Goal: Contribute content

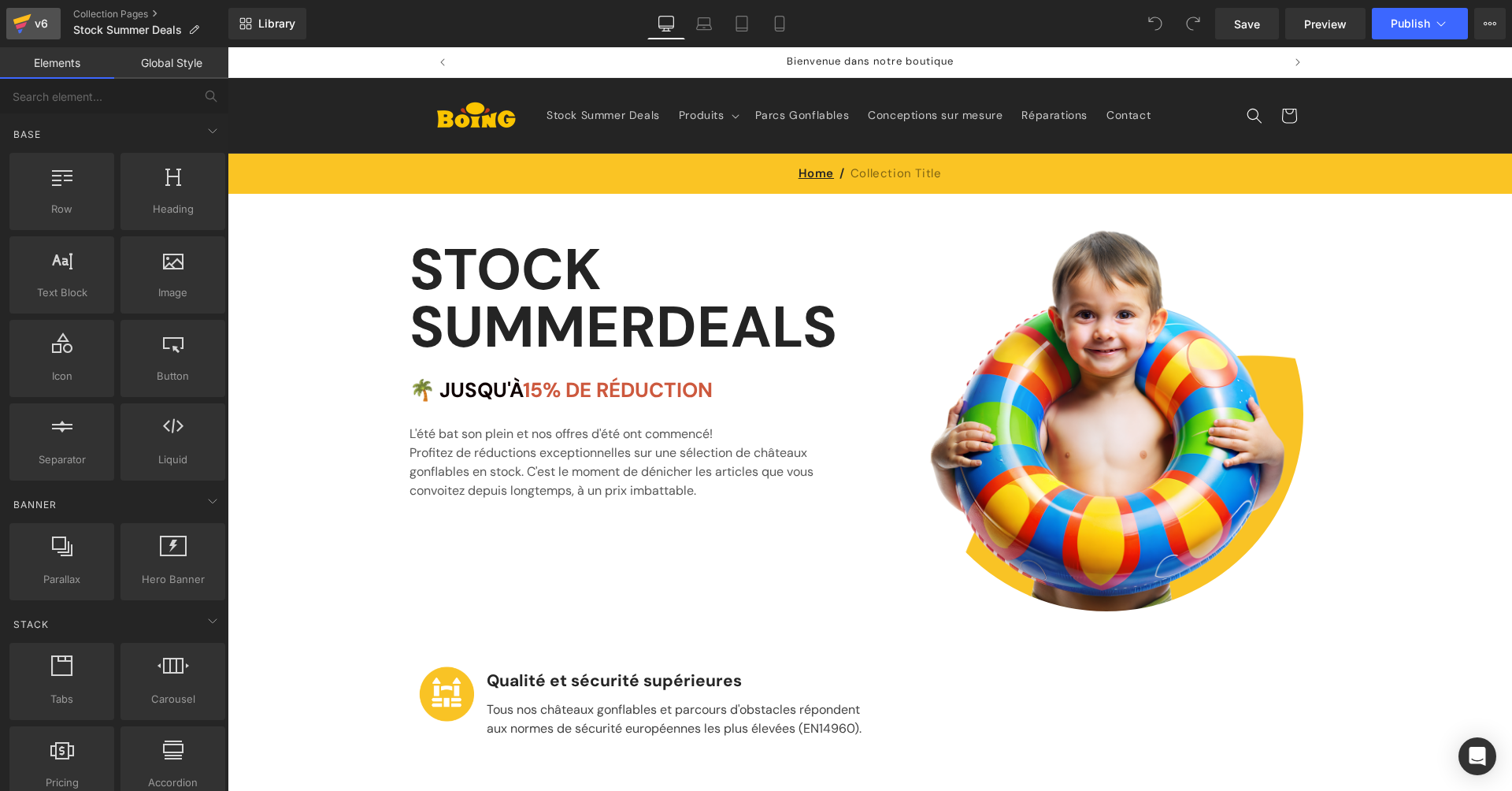
click at [18, 15] on icon at bounding box center [21, 24] width 19 height 40
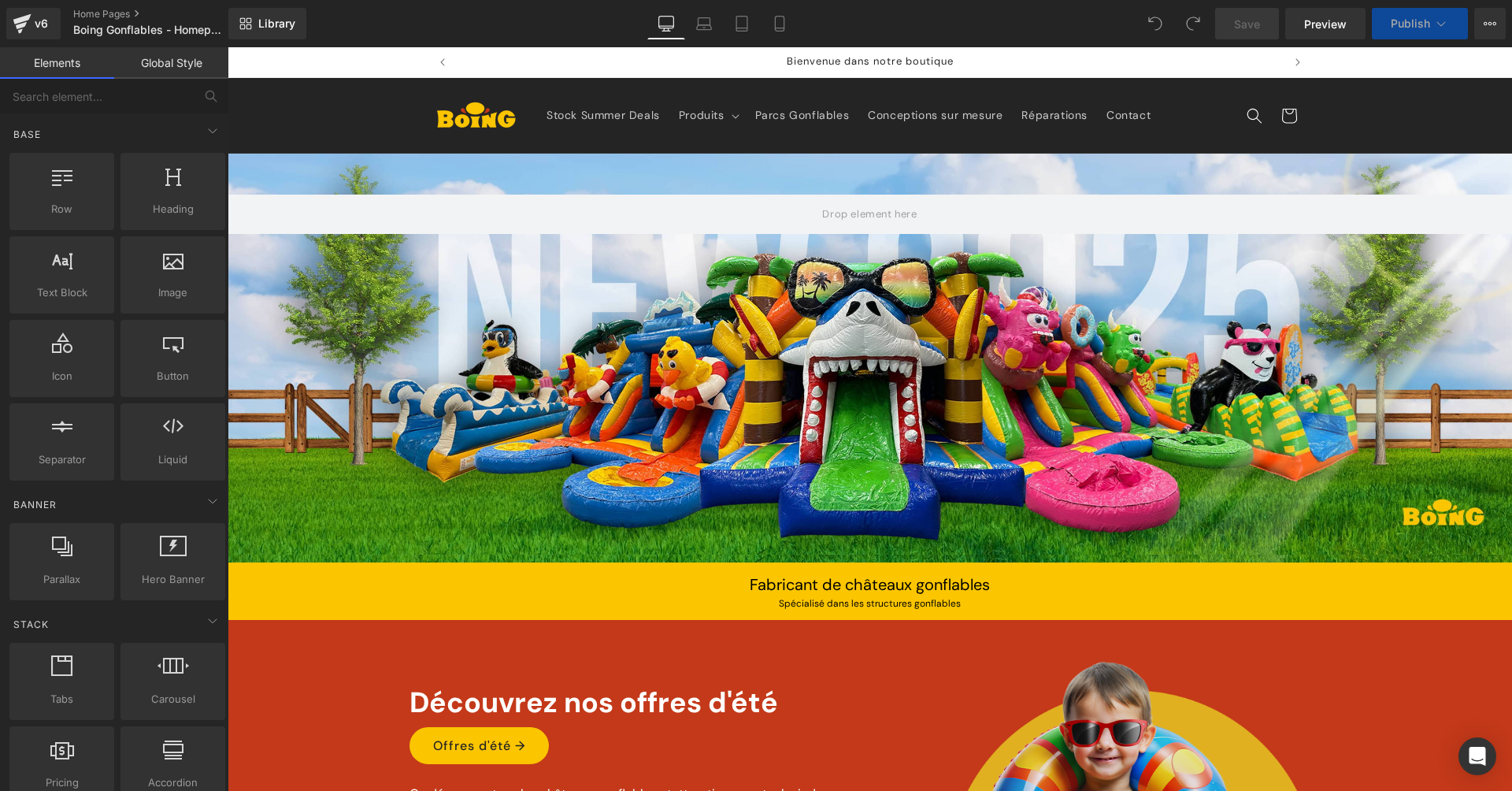
scroll to position [85, 0]
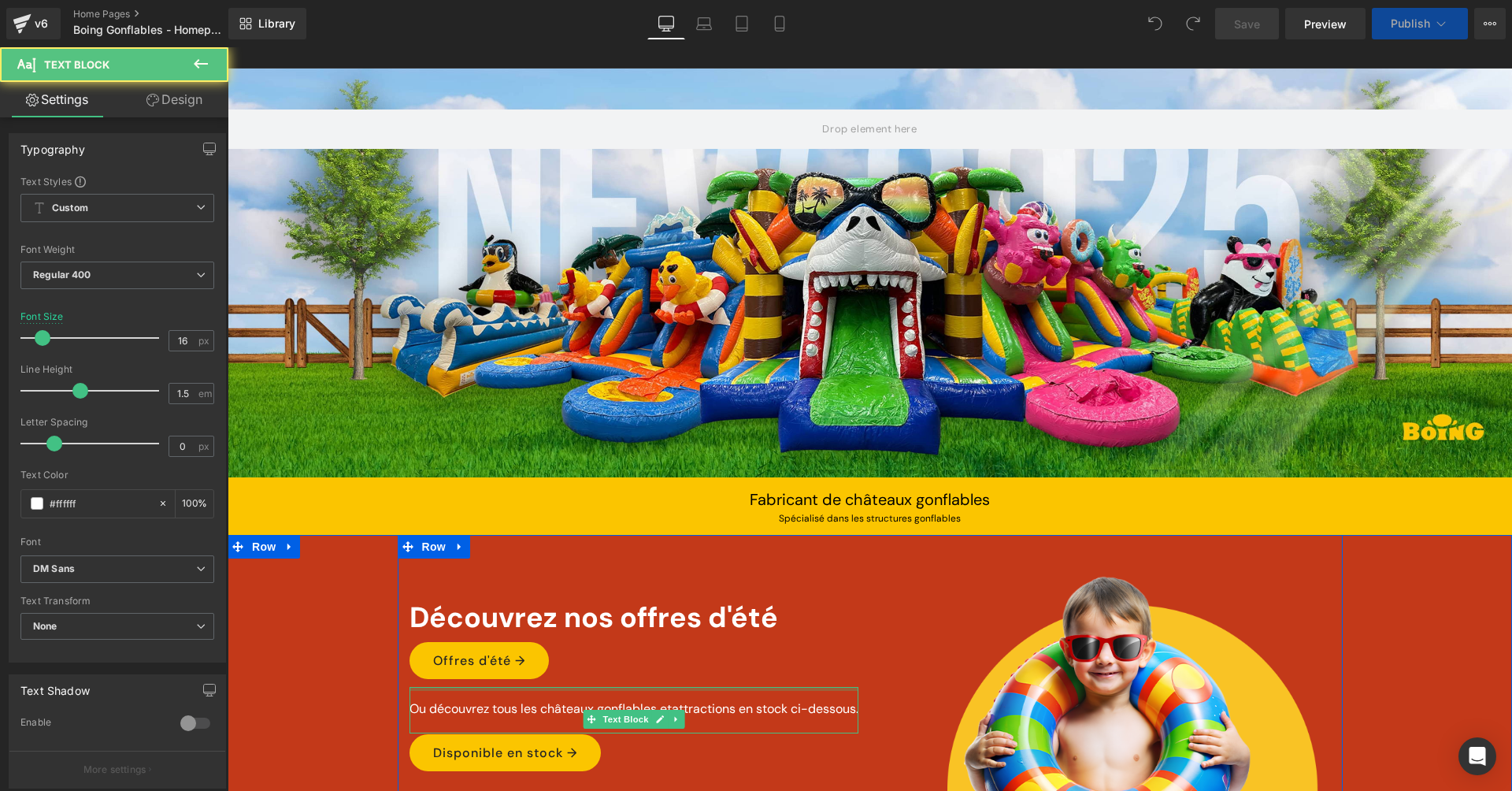
drag, startPoint x: 624, startPoint y: 674, endPoint x: 617, endPoint y: 696, distance: 23.1
click at [624, 687] on div at bounding box center [634, 689] width 449 height 4
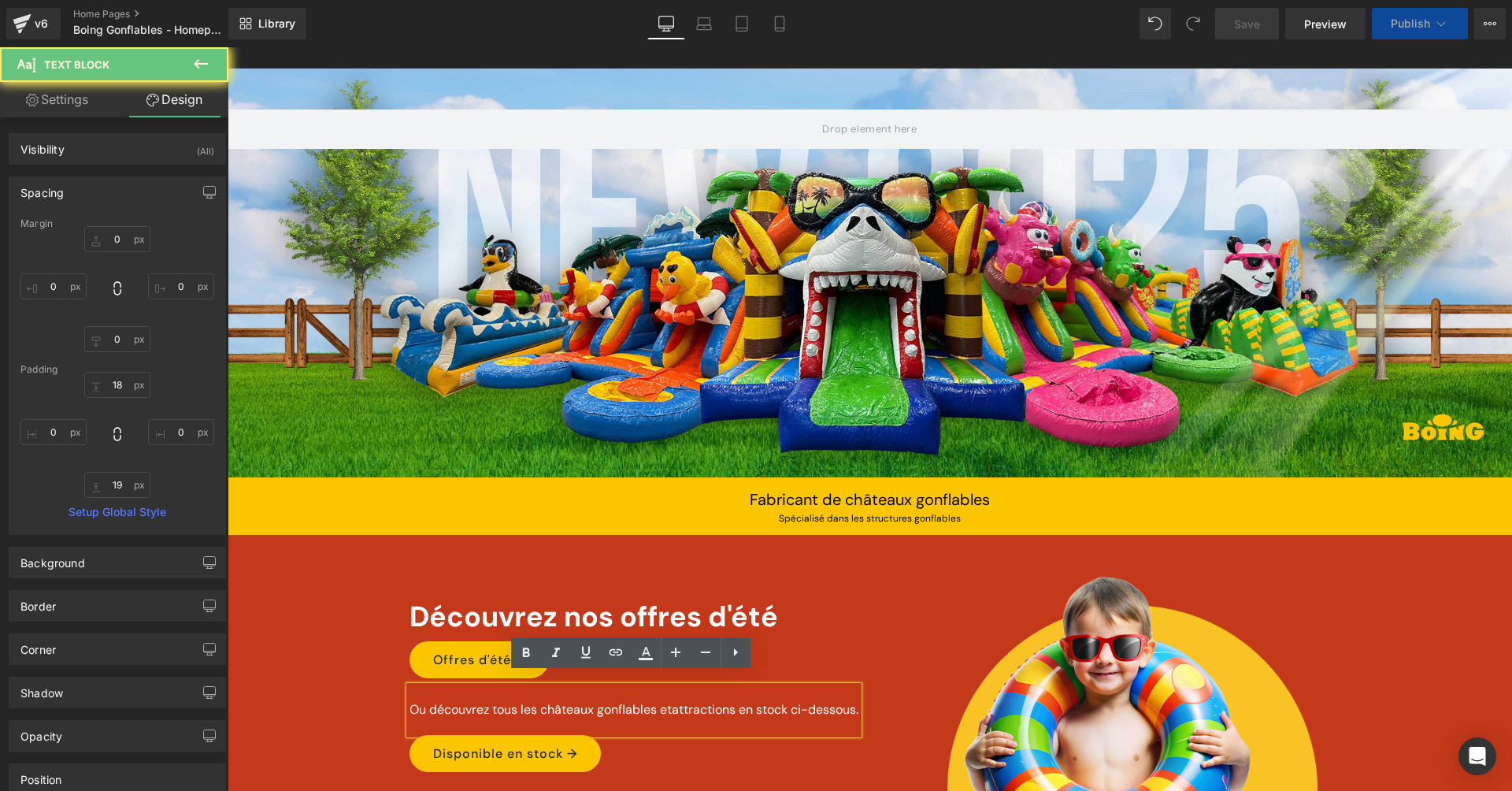
click at [593, 700] on p "Ou découvrez tous les châteaux gonflables et attractions en stock ci-dessous." at bounding box center [634, 709] width 449 height 19
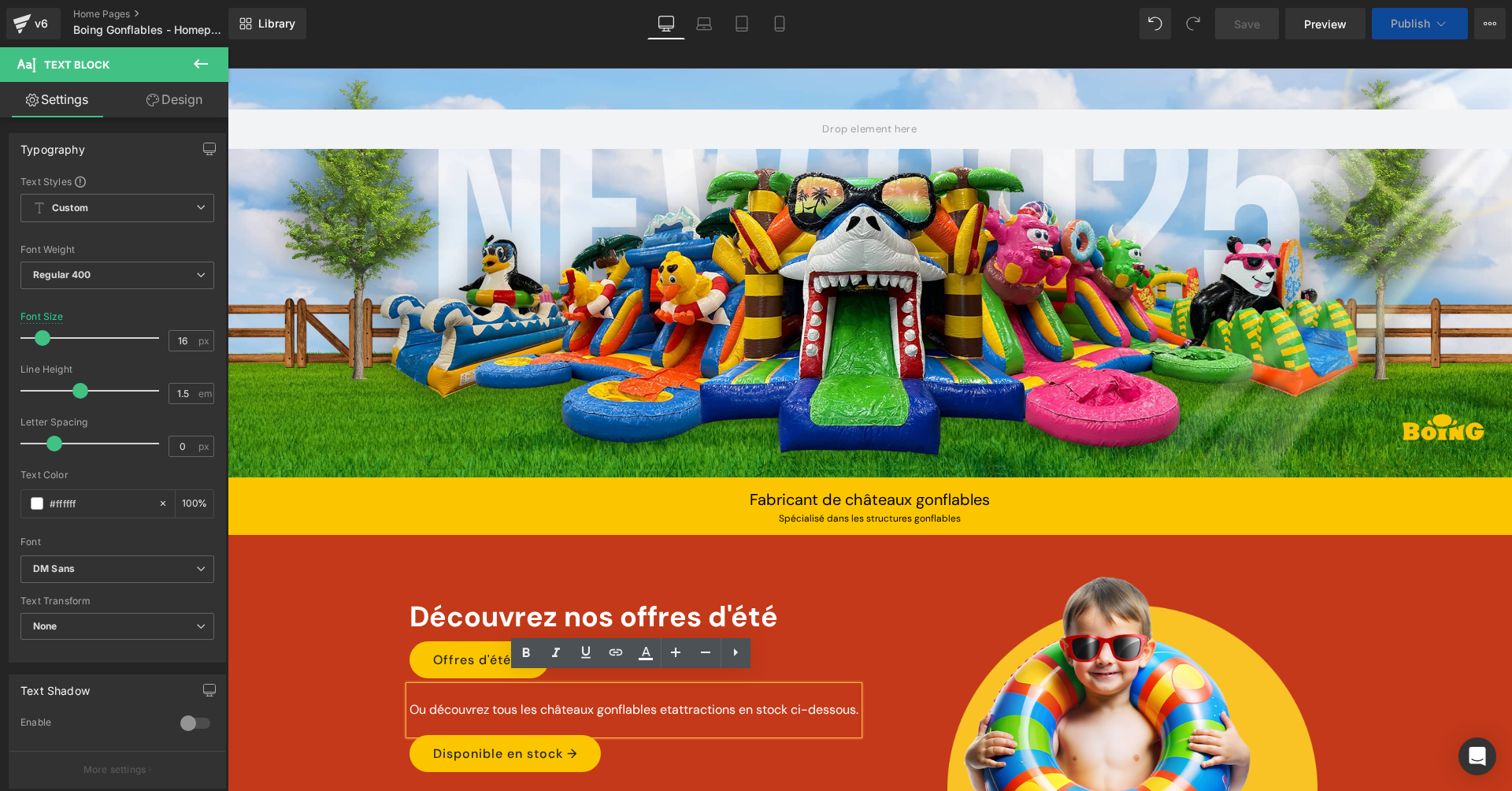
click at [659, 700] on p "Ou découvrez tous les châteaux gonflables et attractions en stock ci-dessous." at bounding box center [634, 709] width 449 height 19
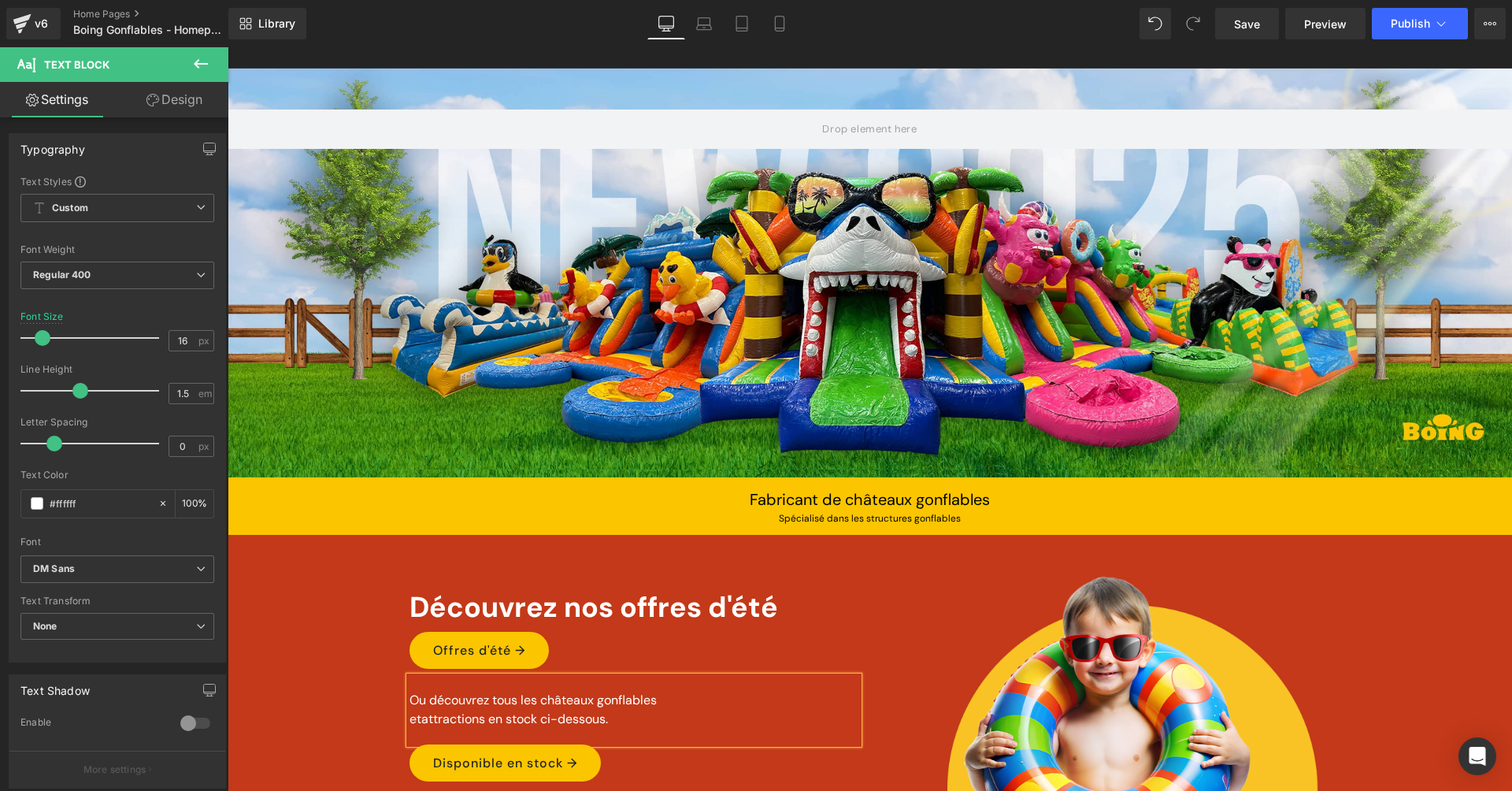
click at [744, 656] on div "Offres d'été →" at bounding box center [634, 650] width 449 height 37
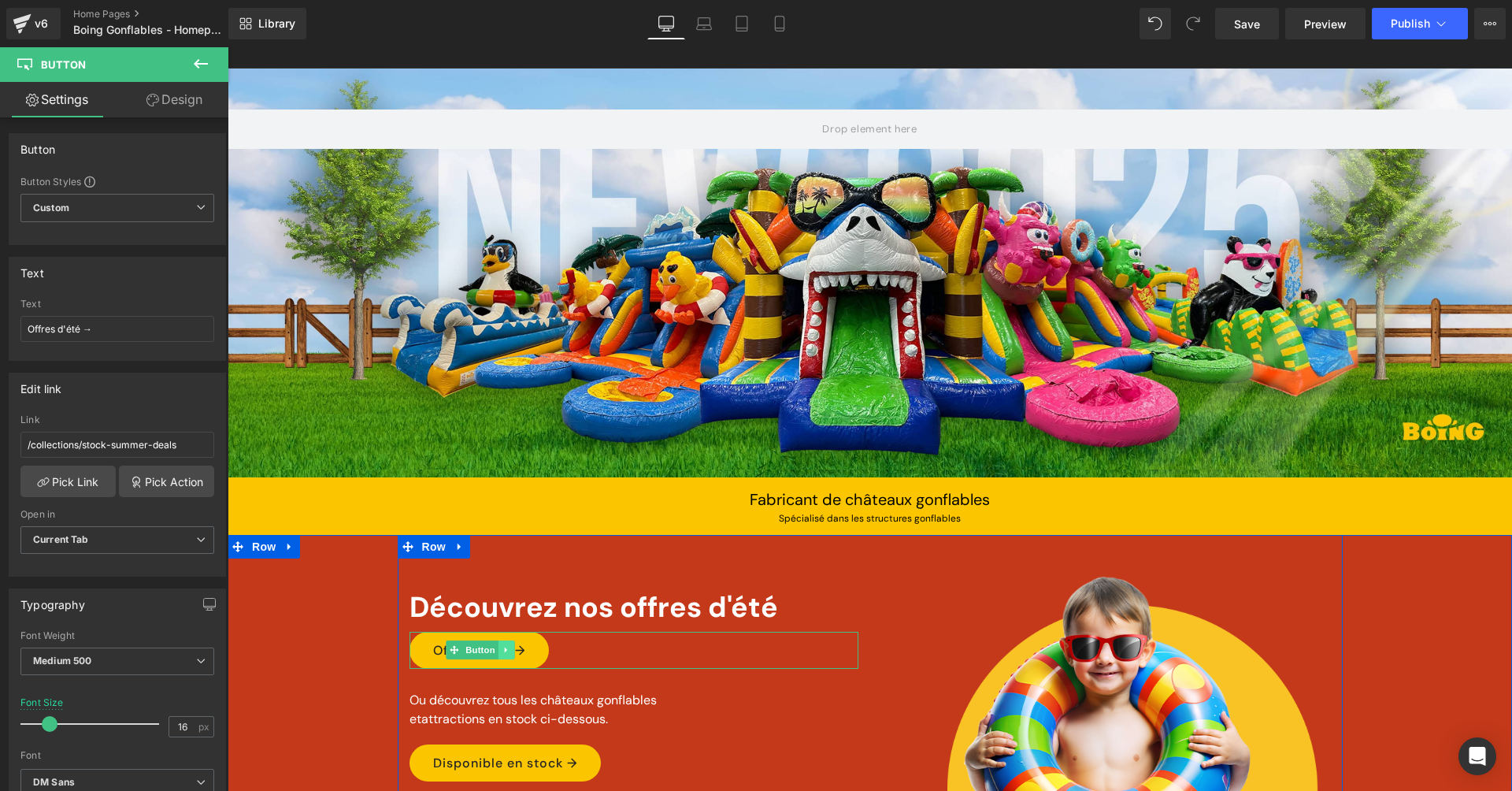
click at [505, 647] on icon at bounding box center [506, 650] width 2 height 6
click at [511, 650] on icon at bounding box center [514, 650] width 8 height 8
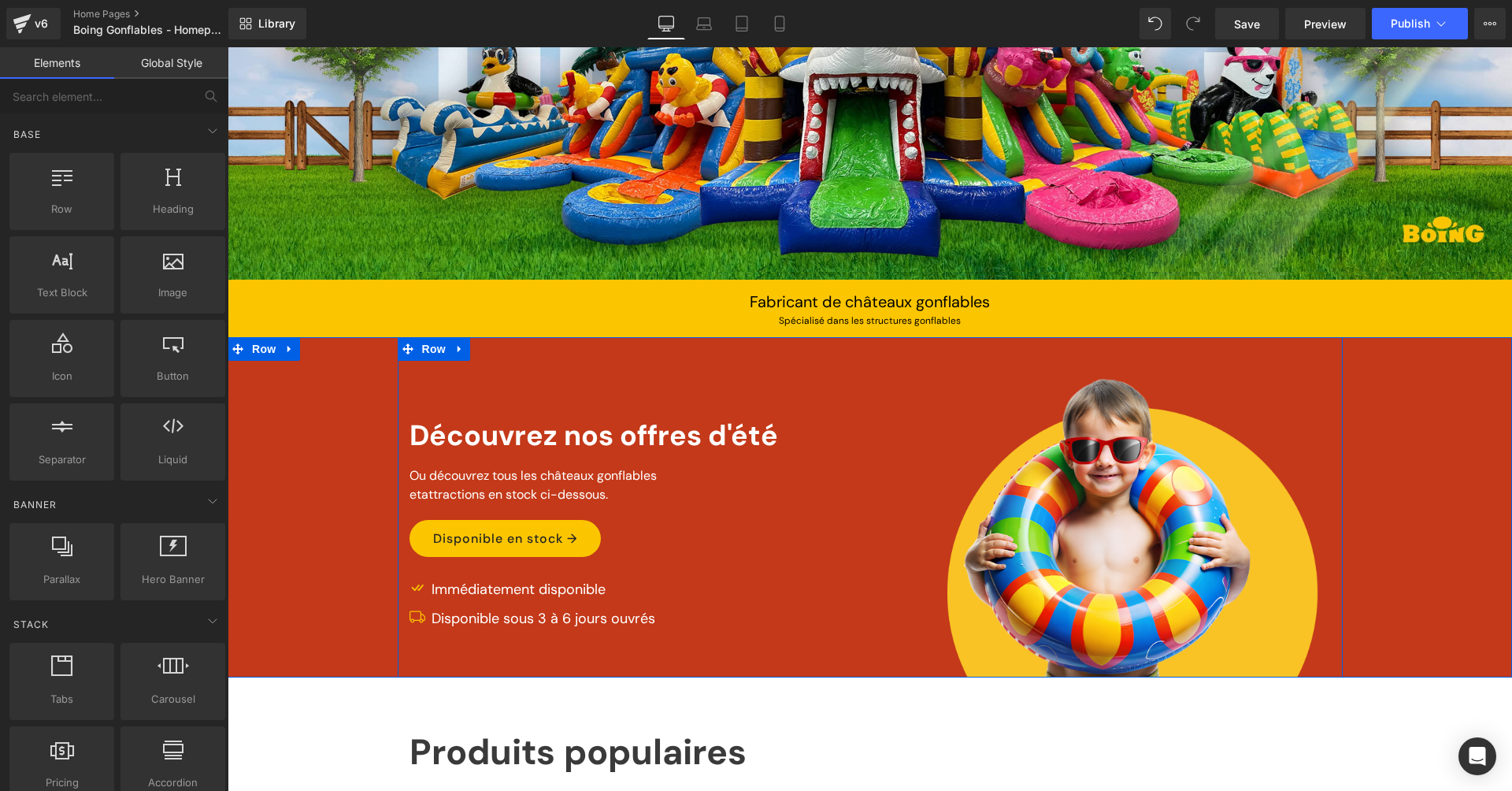
scroll to position [256, 0]
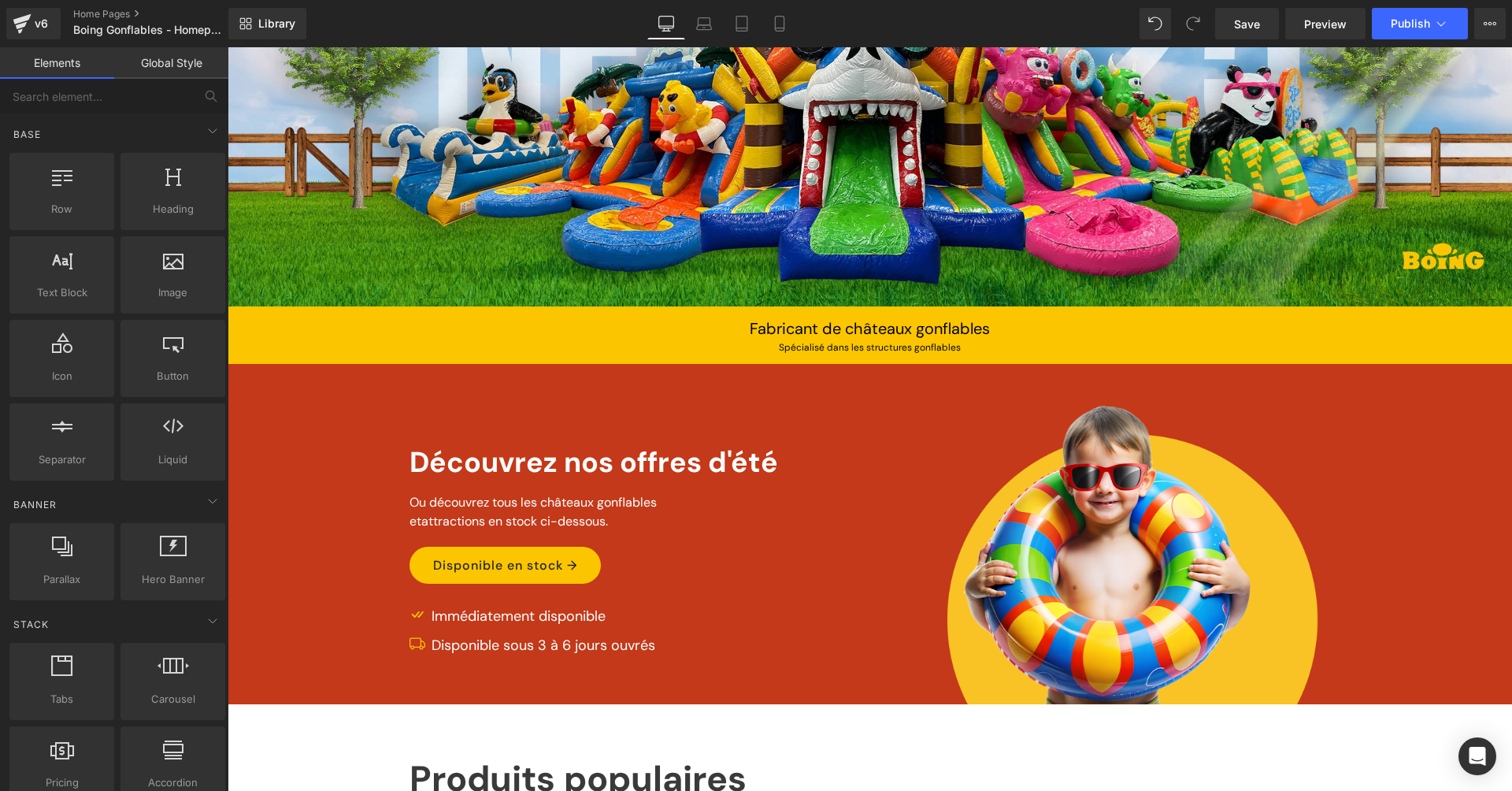
click at [587, 459] on icon at bounding box center [591, 462] width 8 height 8
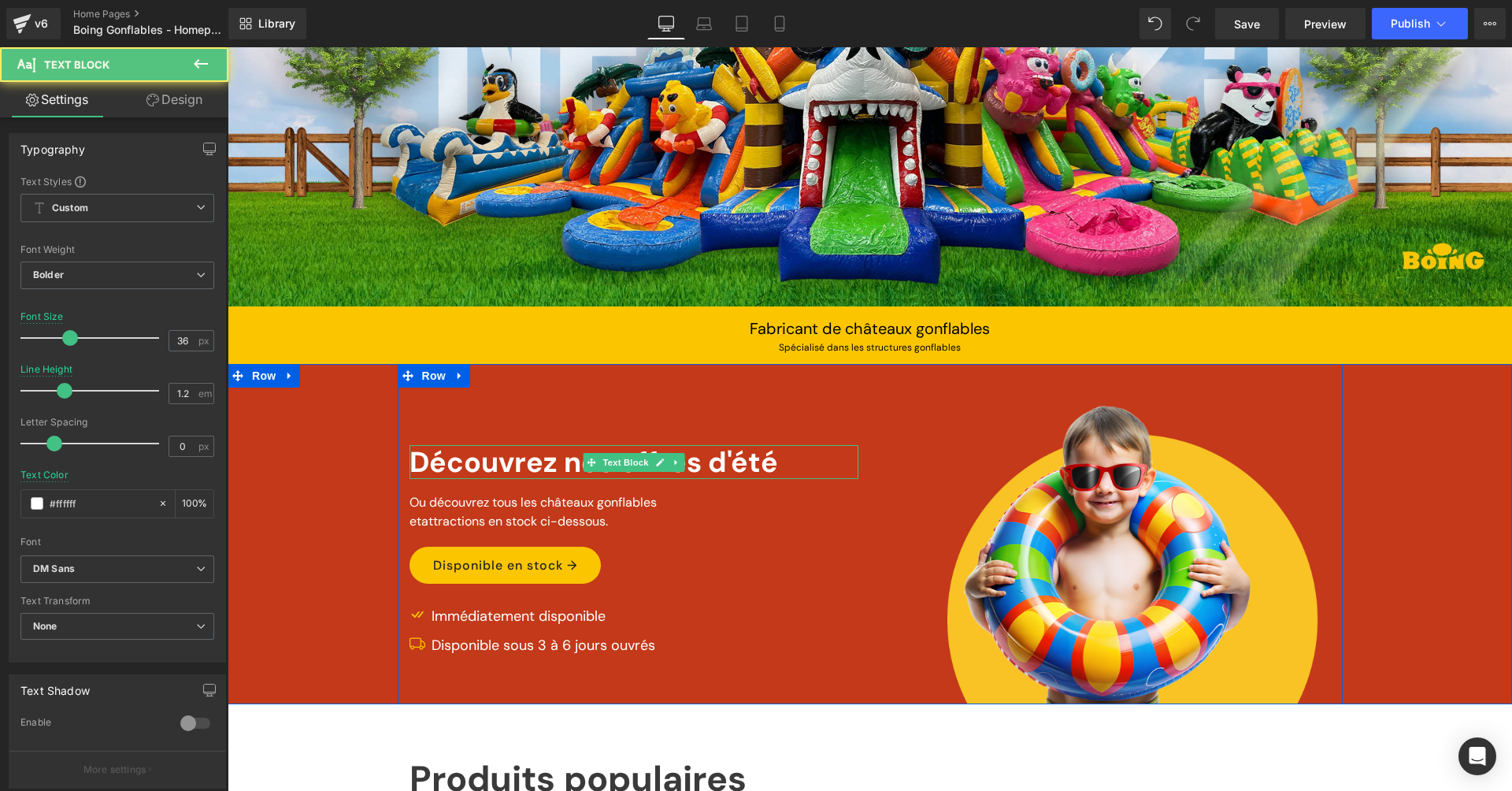
click at [587, 459] on icon at bounding box center [591, 462] width 8 height 8
click at [526, 460] on div "Découvrez nos offres d'été" at bounding box center [634, 461] width 449 height 34
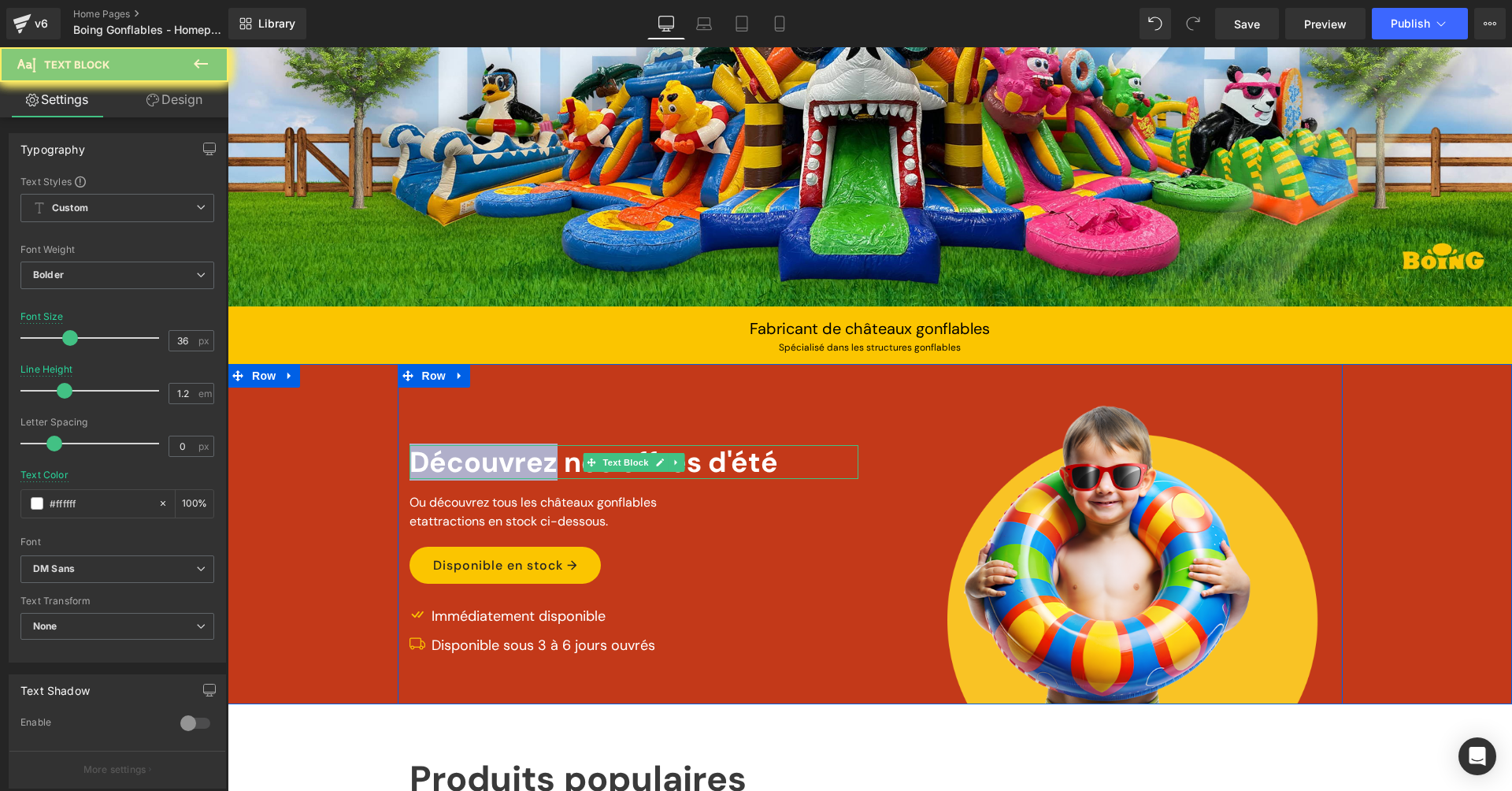
click at [526, 460] on div "Découvrez nos offres d'été" at bounding box center [634, 461] width 449 height 34
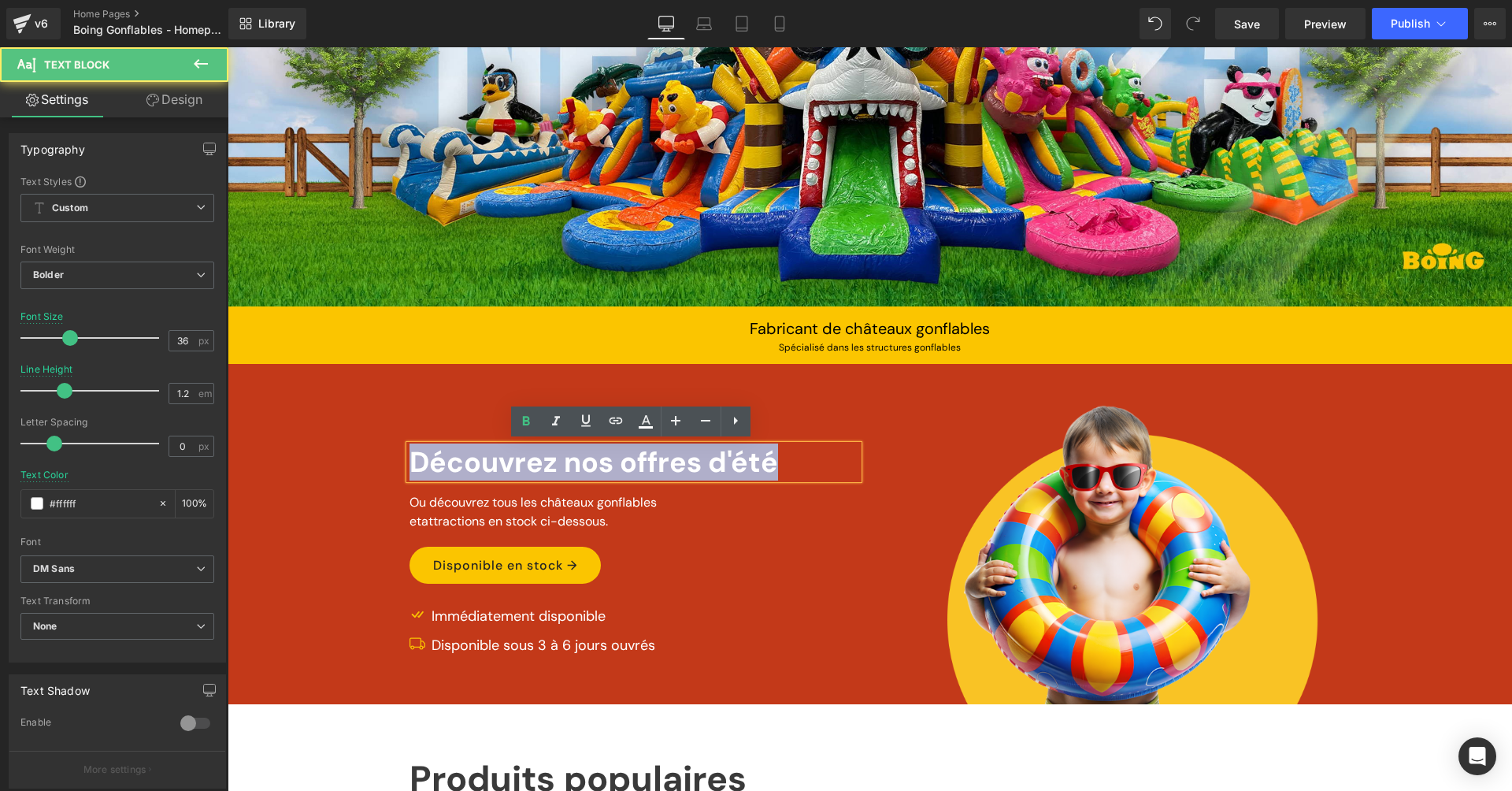
click at [526, 460] on div "Découvrez nos offres d'été" at bounding box center [634, 461] width 449 height 34
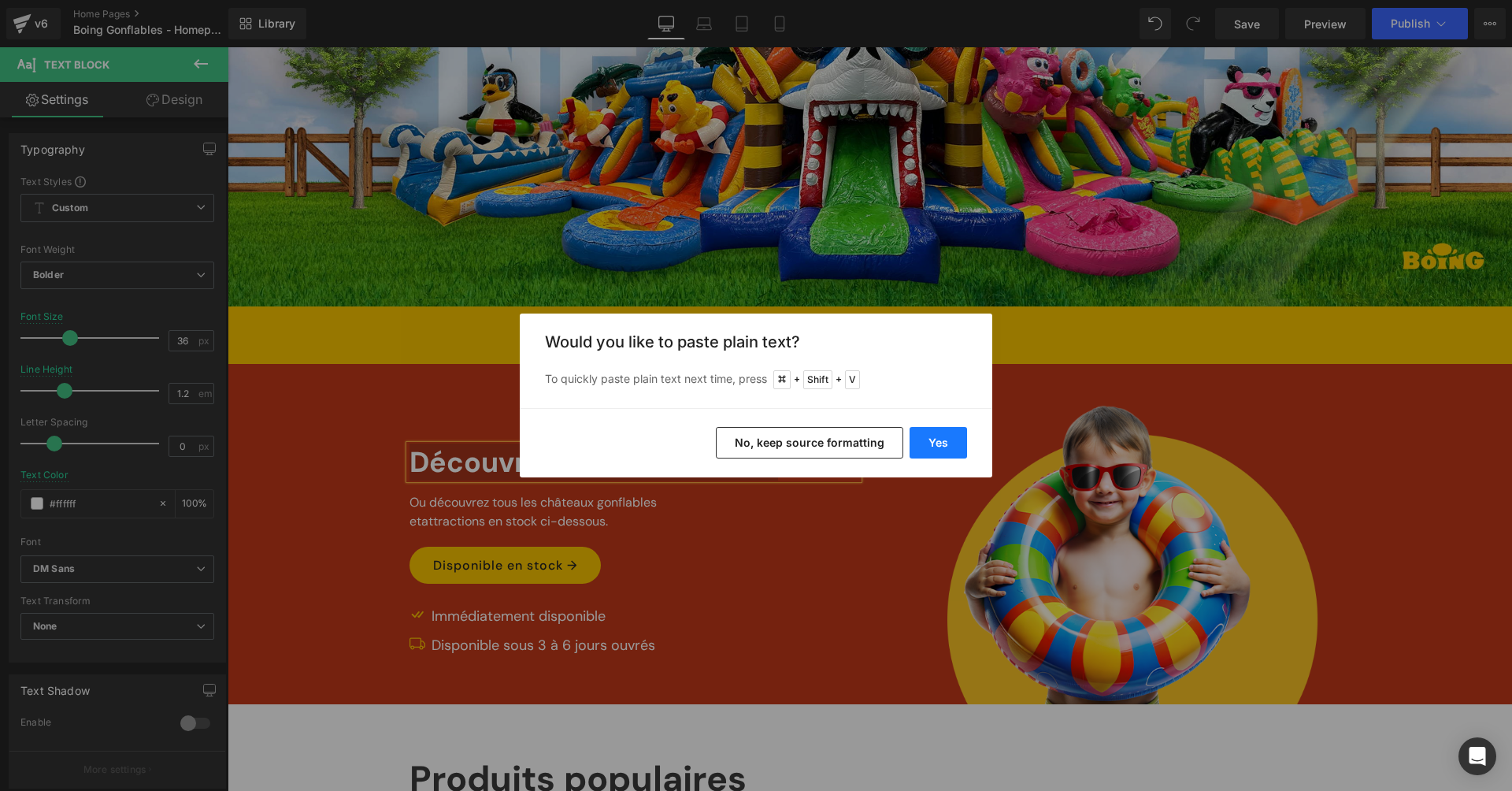
click at [918, 441] on button "Yes" at bounding box center [939, 442] width 58 height 31
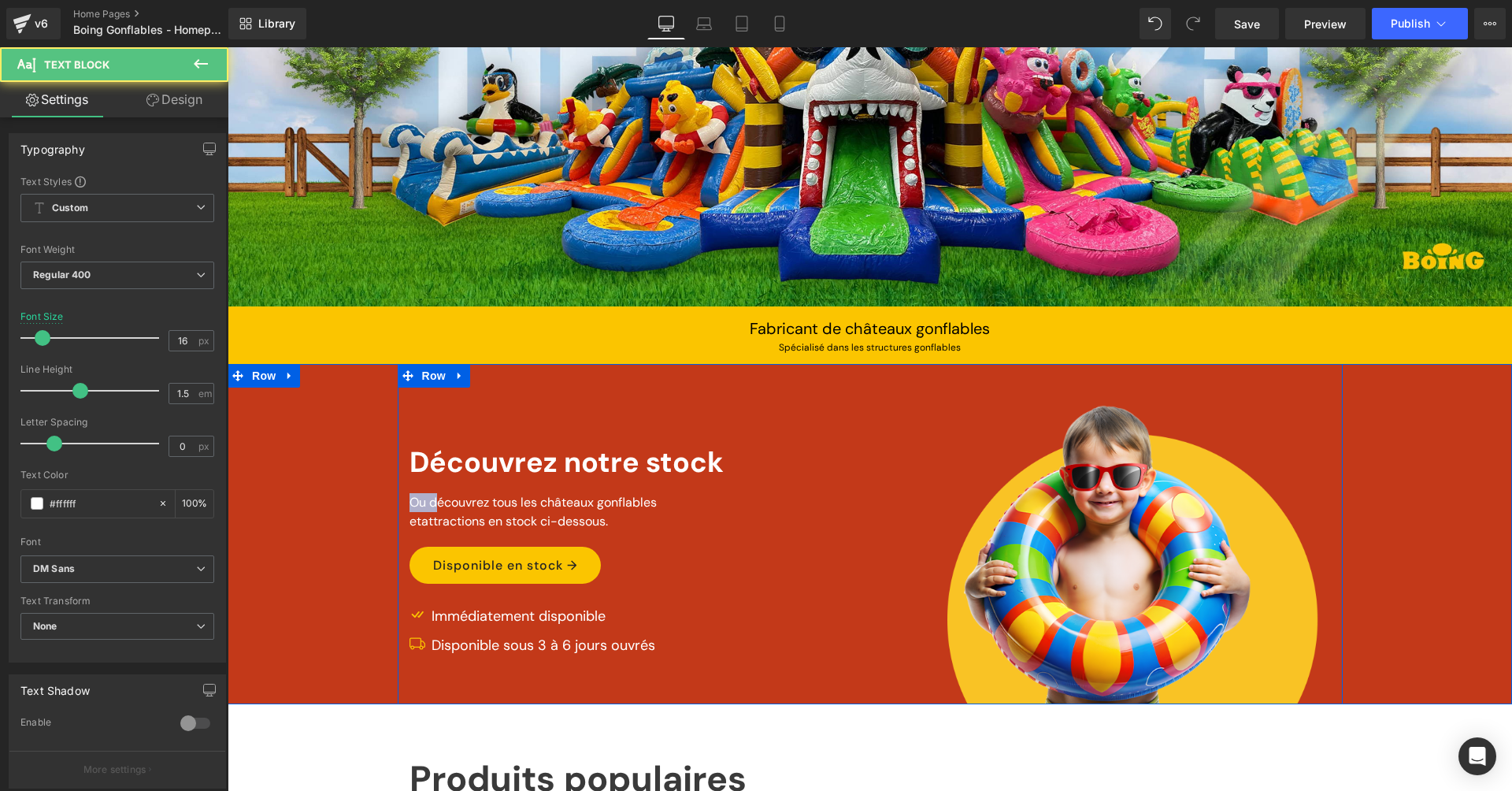
drag, startPoint x: 432, startPoint y: 500, endPoint x: 404, endPoint y: 497, distance: 28.2
click at [402, 497] on div "Découvrez notre stock Text Block Ou découvrez tous les châteaux gonflables et a…" at bounding box center [634, 555] width 473 height 299
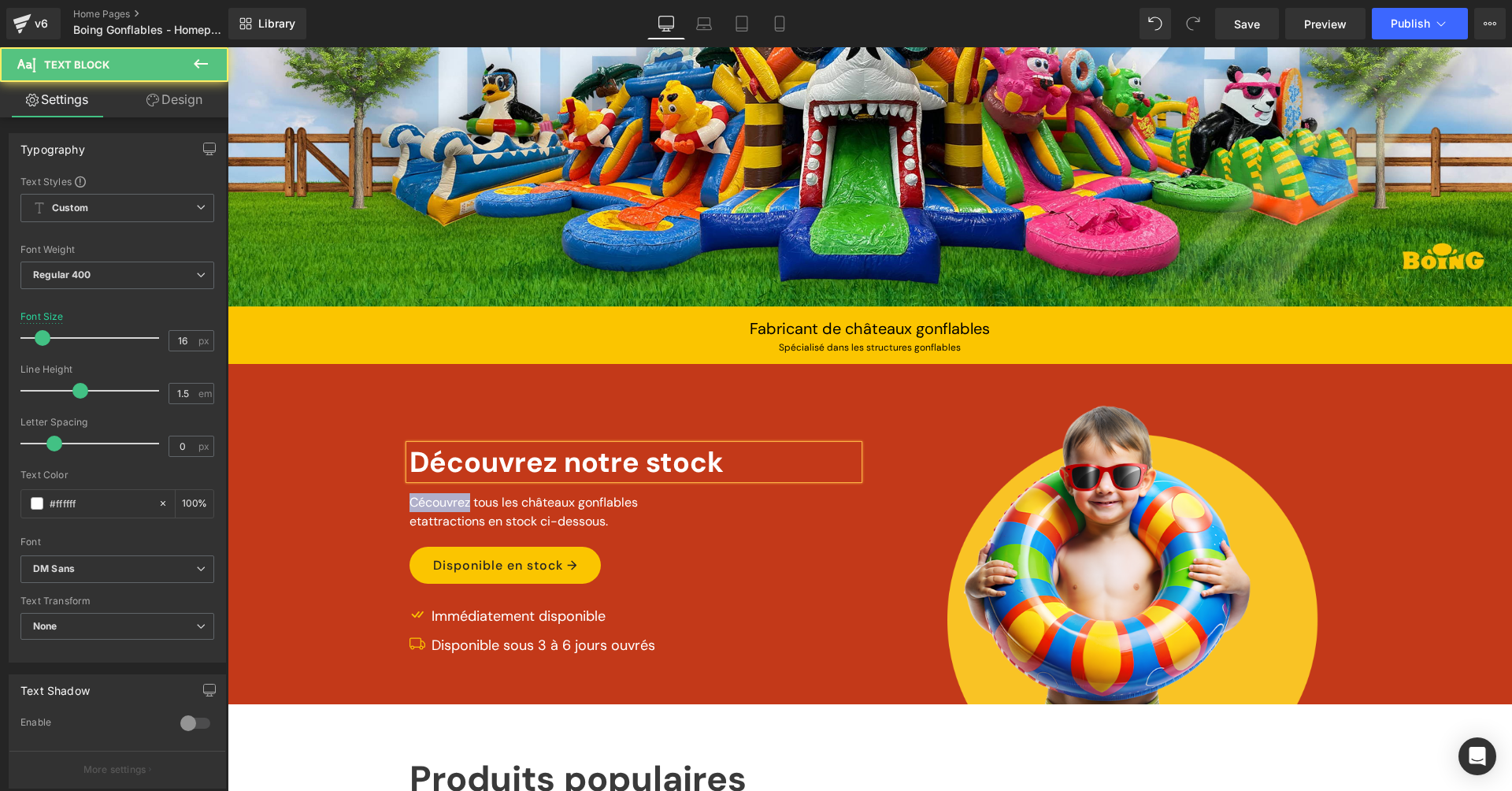
drag, startPoint x: 467, startPoint y: 499, endPoint x: 327, endPoint y: 488, distance: 140.4
click at [327, 488] on div "Image Découvrez notre stock Text Block Cécouvrez tous les châteaux gonflables e…" at bounding box center [869, 534] width 1284 height 341
click at [359, 461] on div "Image Découvrez notre stock Text Block Consultez tous les châteaux gonflables e…" at bounding box center [869, 534] width 1284 height 341
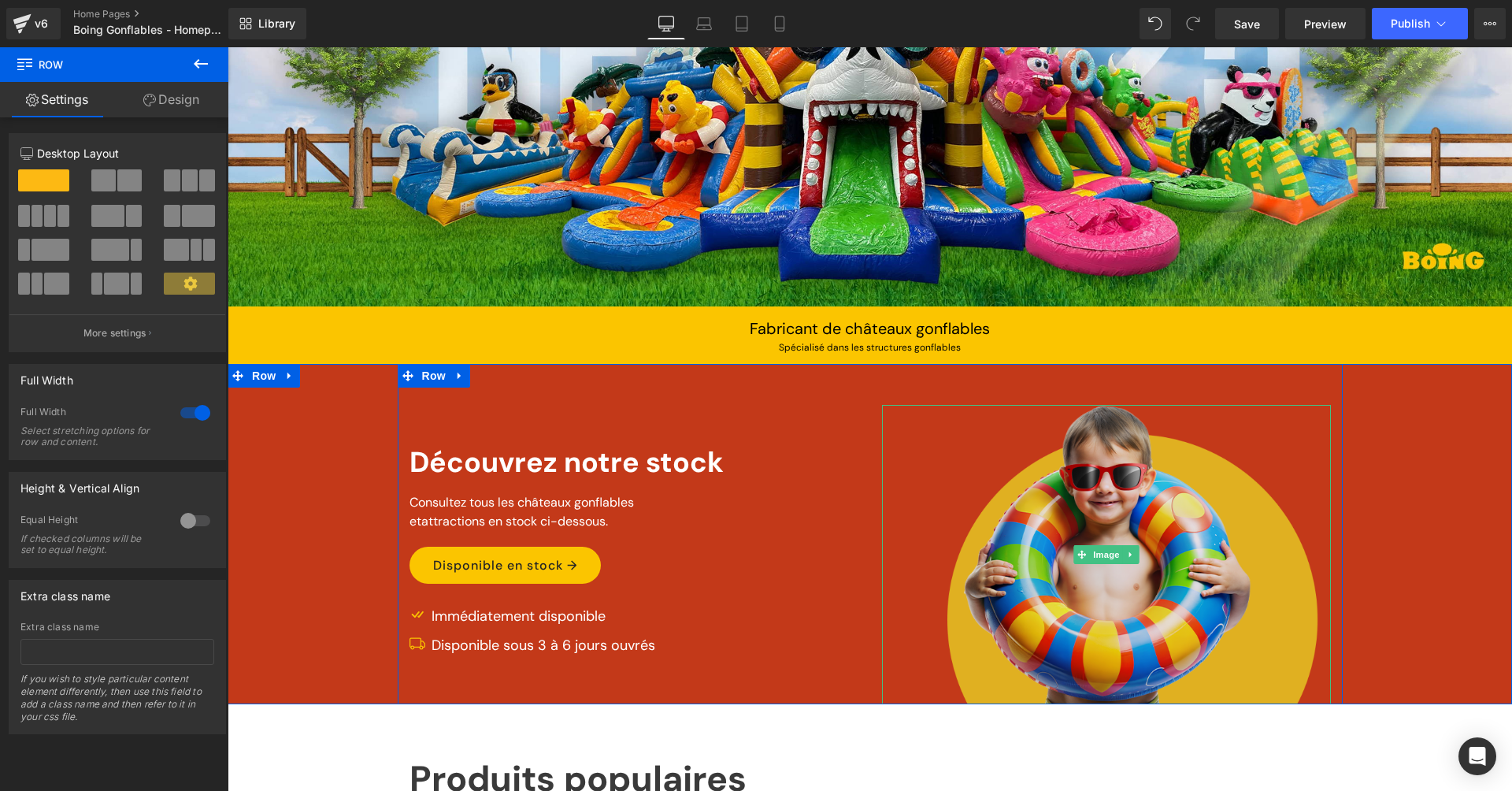
click at [1058, 530] on img at bounding box center [1105, 555] width 449 height 299
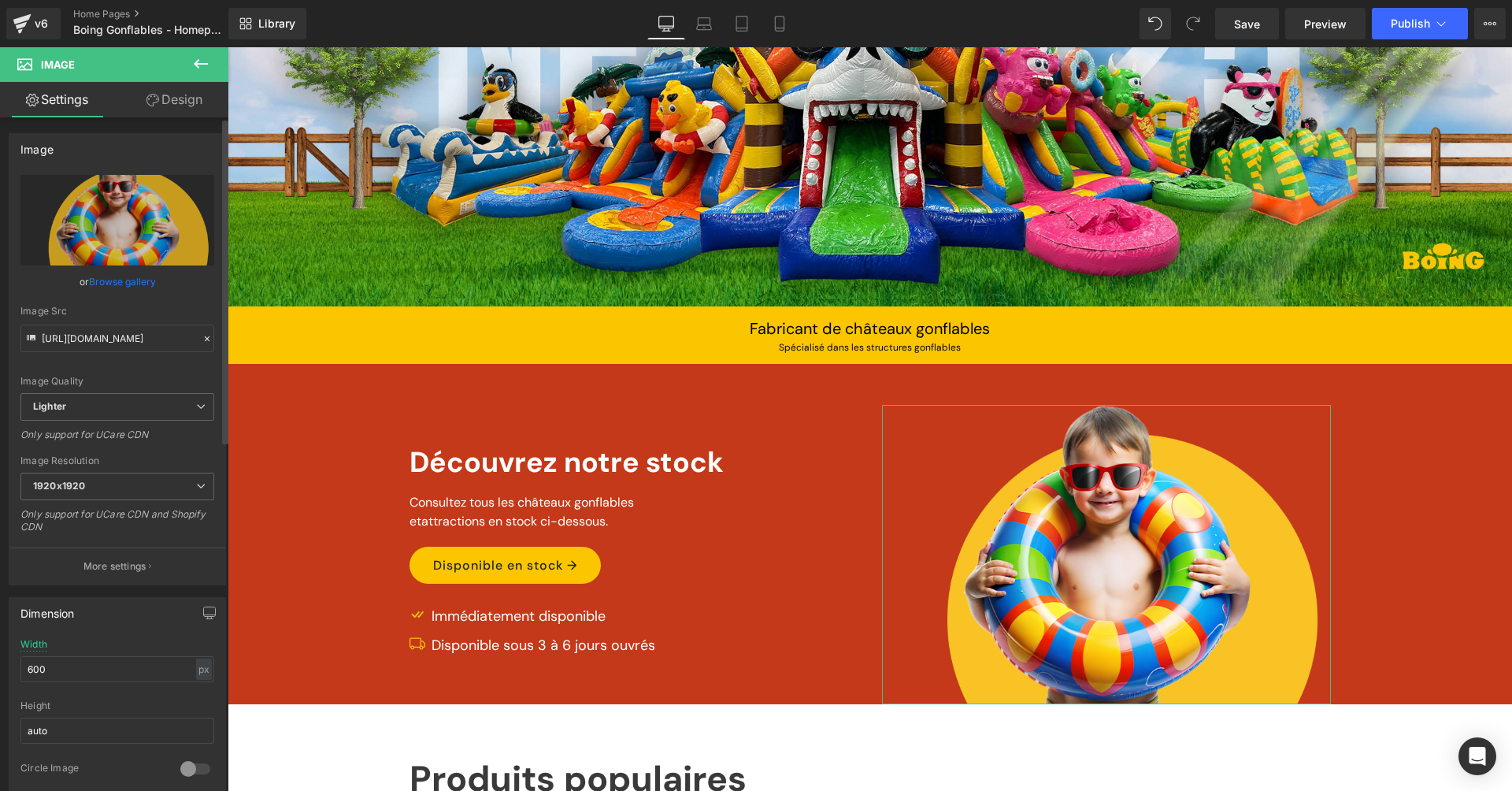
click at [122, 286] on link "Browse gallery" at bounding box center [122, 281] width 67 height 27
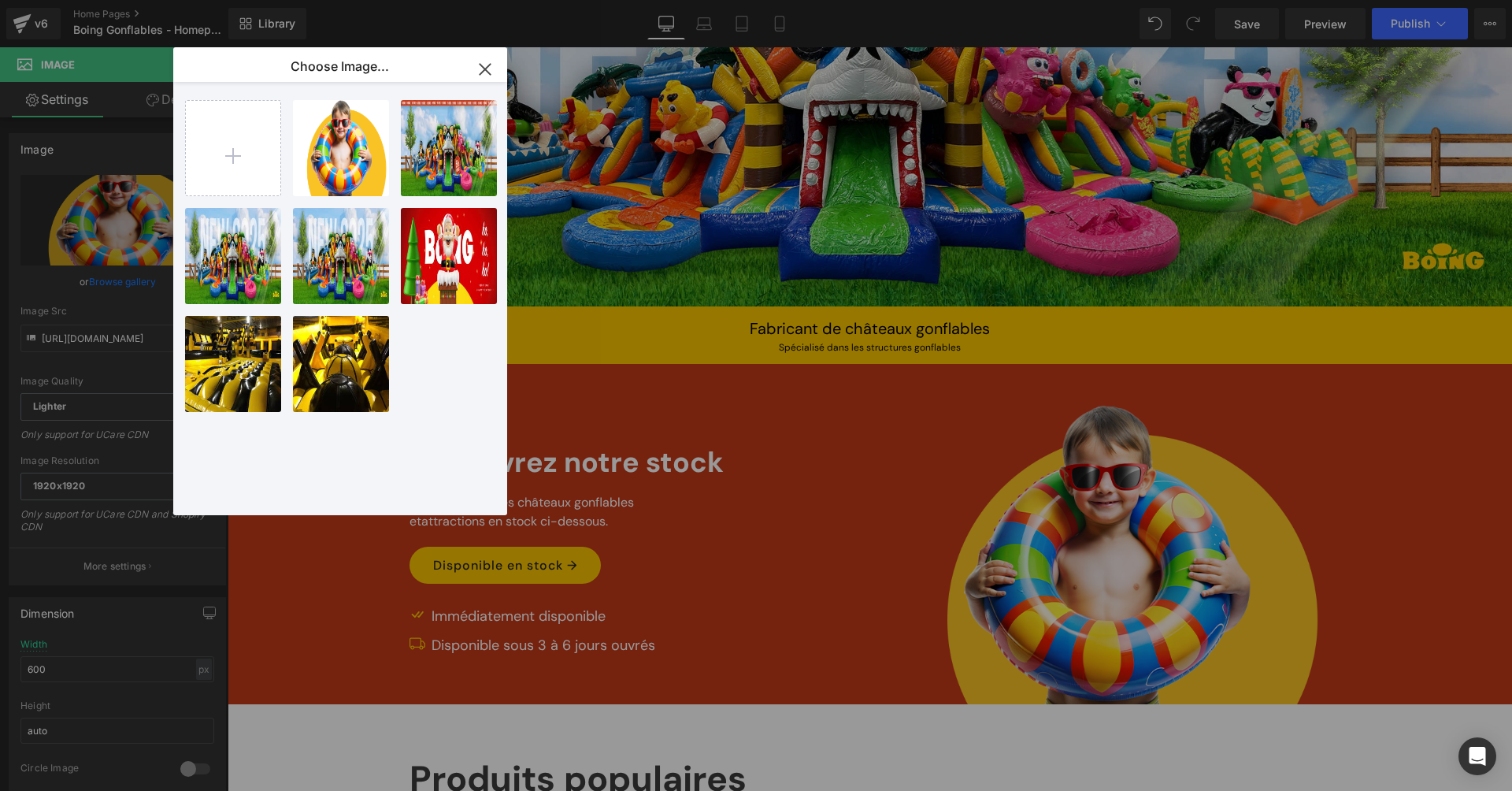
click at [178, 132] on div "kindje ...bril.png 303.92 KB Delete image? Yes No 5...5.png 1.45 MB Delete imag…" at bounding box center [340, 298] width 334 height 433
click at [231, 145] on input "file" at bounding box center [233, 148] width 94 height 94
type input "C:\fakepath\kindje.png.avif"
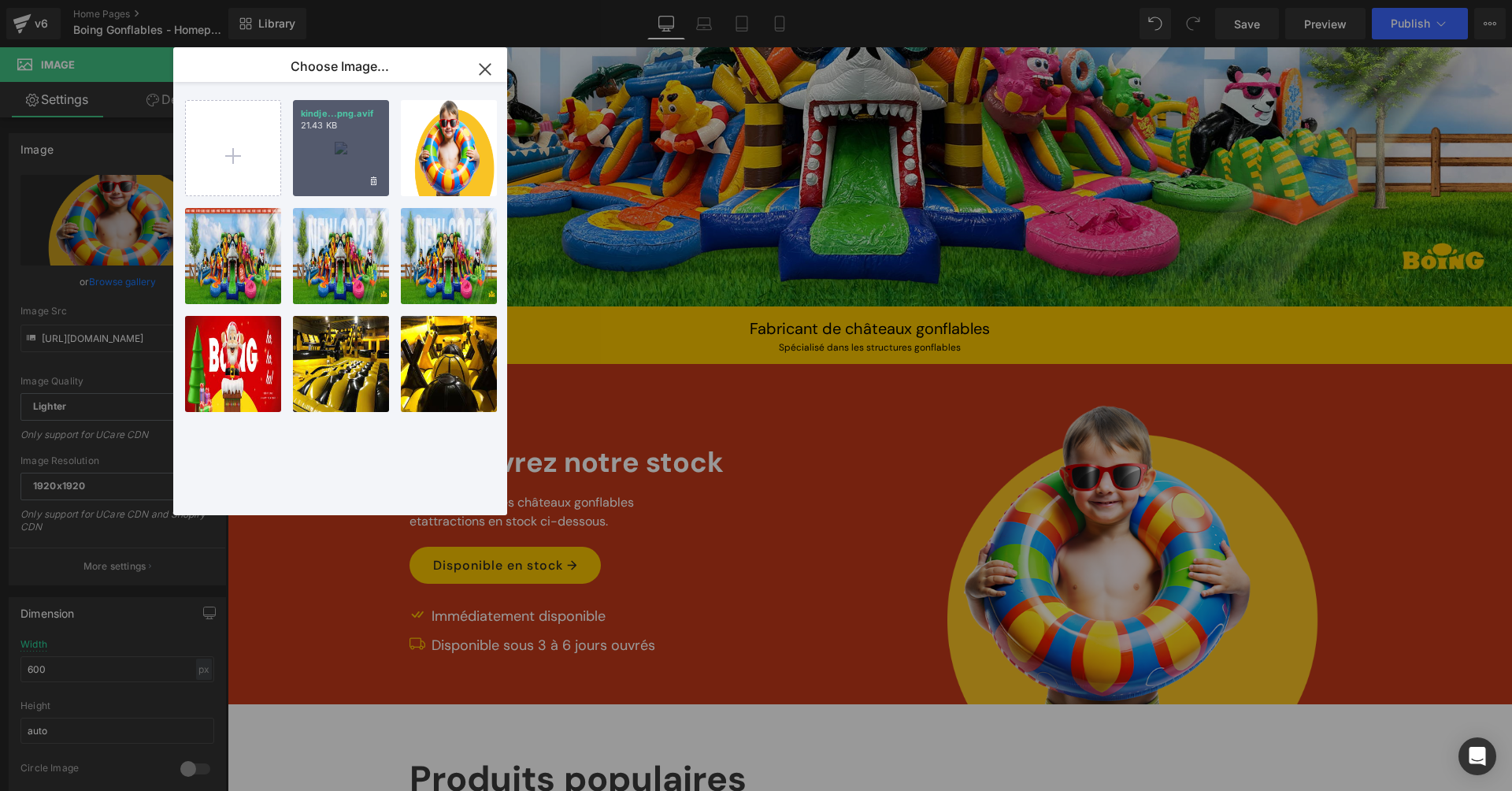
click at [352, 169] on div "kindje...png.avif 21.43 KB" at bounding box center [340, 148] width 96 height 96
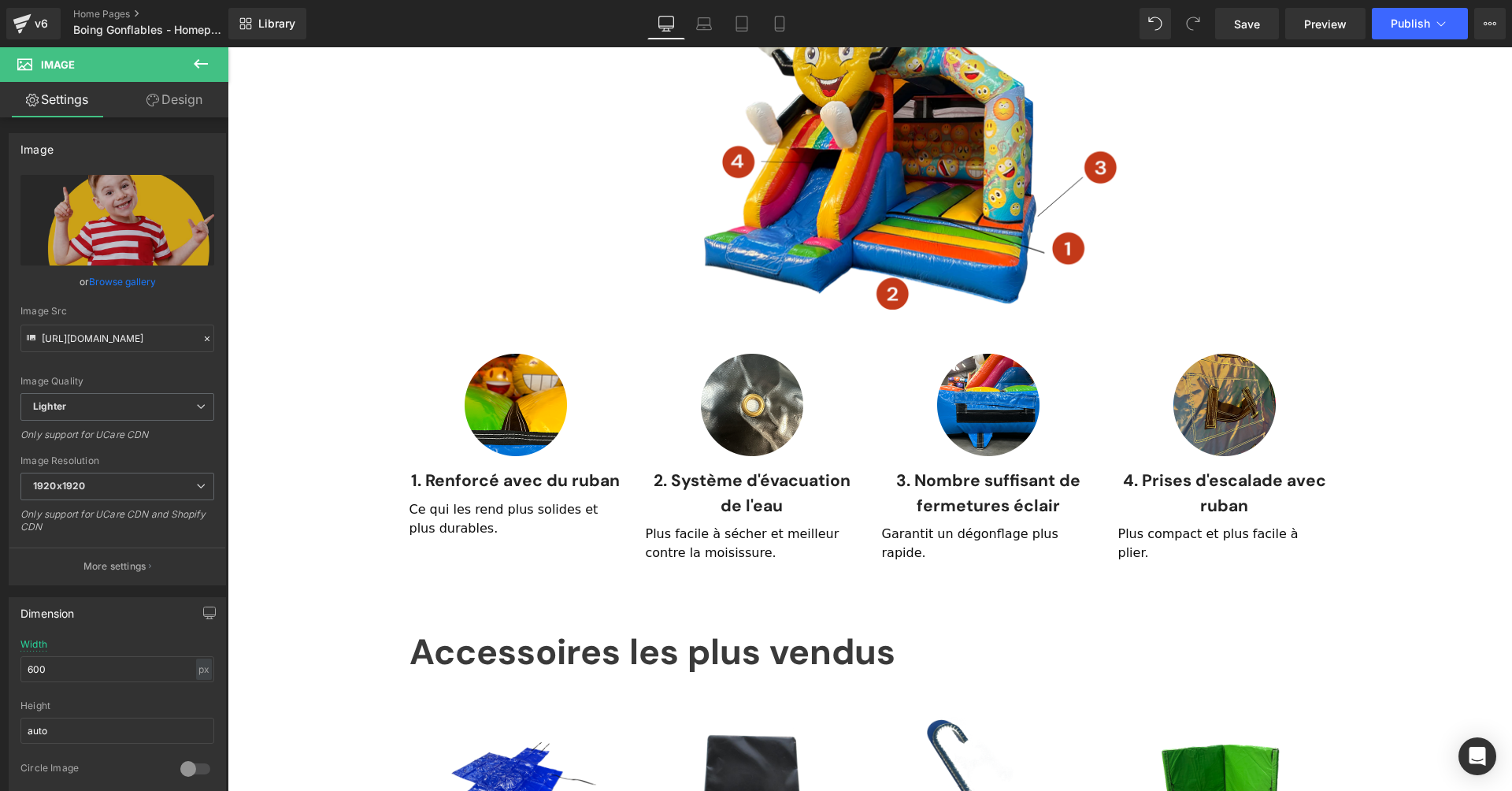
scroll to position [0, 0]
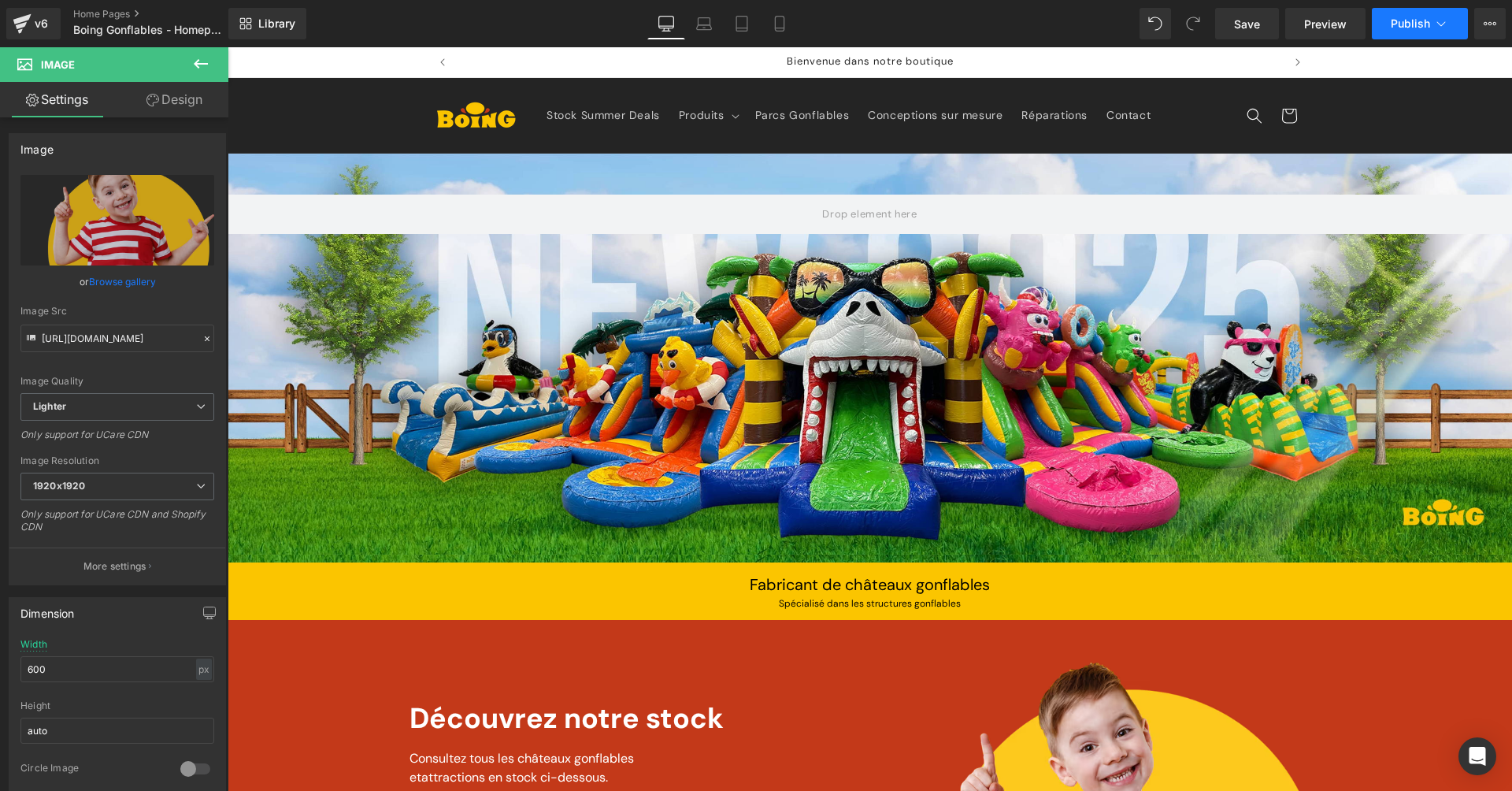
click at [1421, 37] on button "Publish" at bounding box center [1419, 24] width 96 height 31
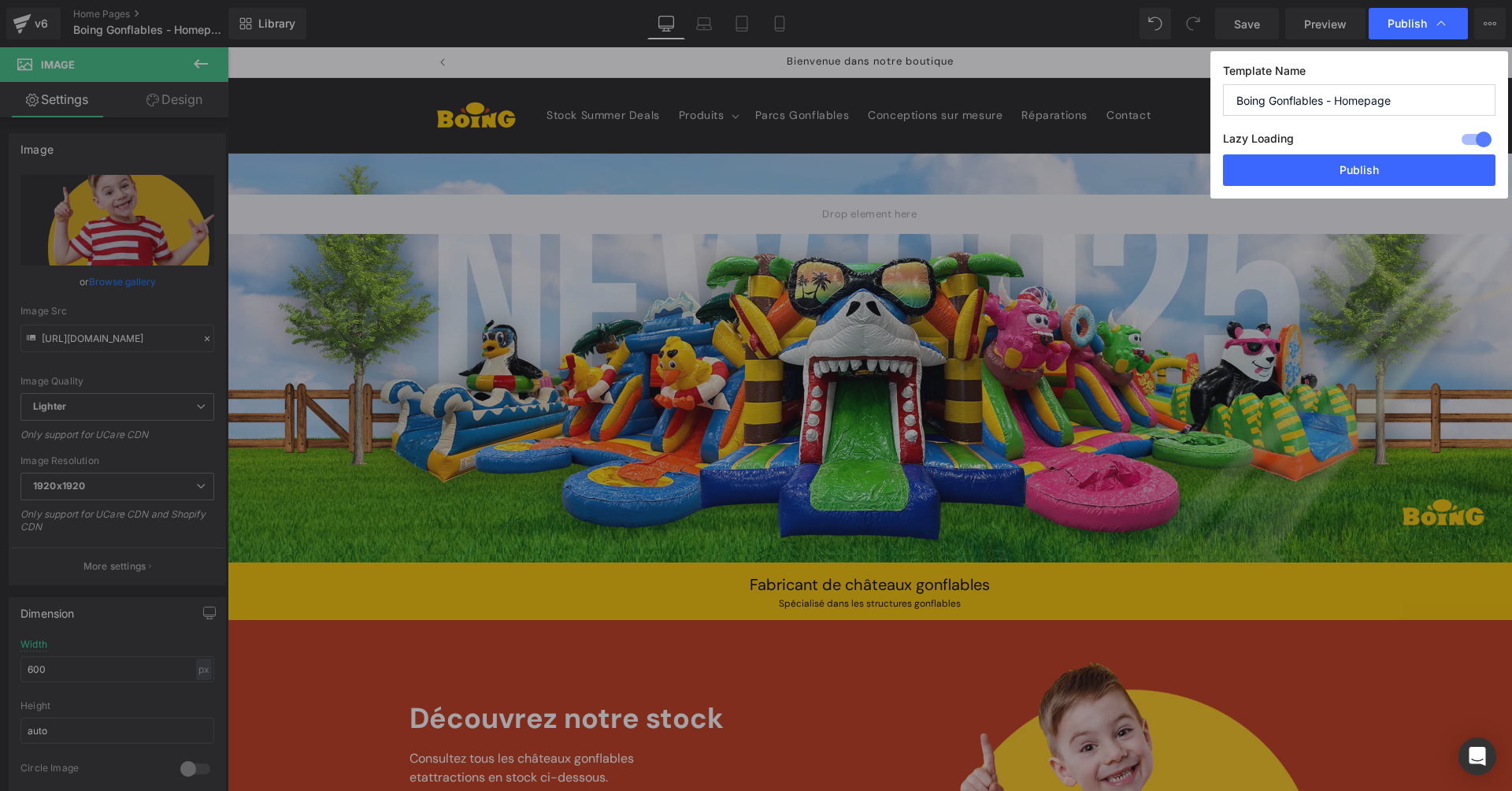
click at [1341, 153] on div "Lazy Loading Build Upgrade plan to unlock" at bounding box center [1359, 141] width 273 height 26
click at [1344, 167] on button "Publish" at bounding box center [1359, 170] width 273 height 31
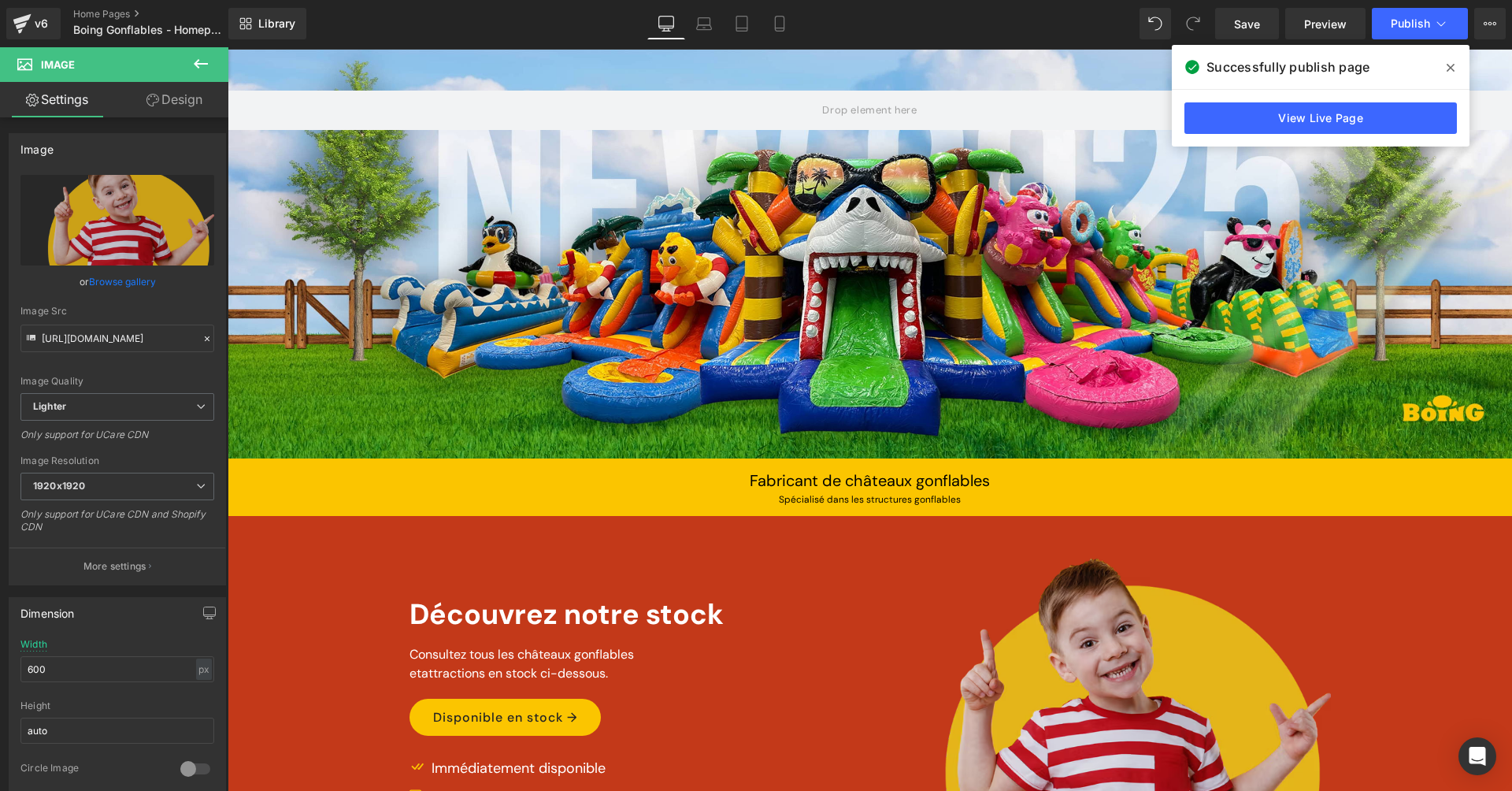
scroll to position [232, 0]
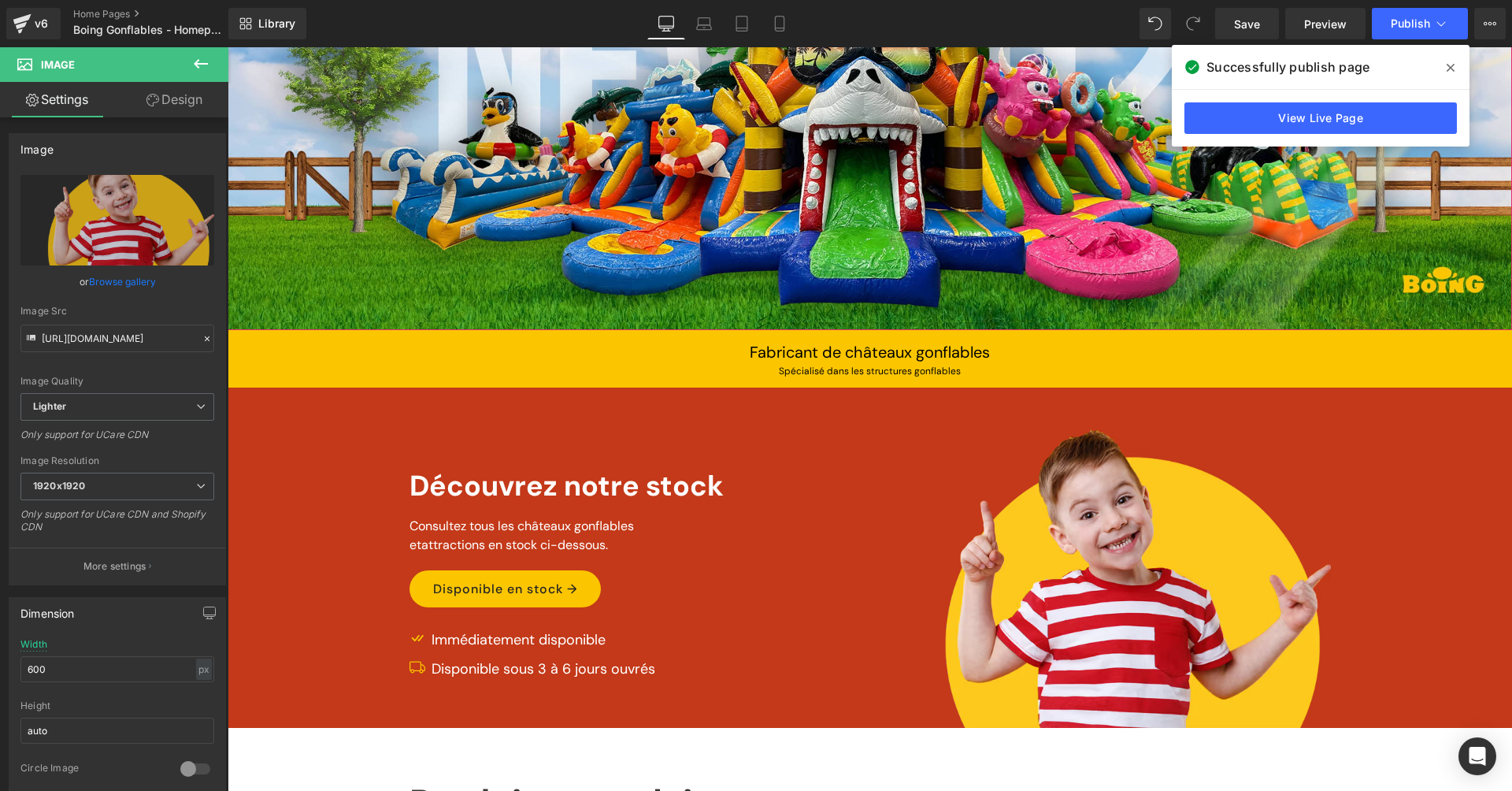
click at [1351, 136] on div "View Live Page" at bounding box center [1320, 118] width 297 height 57
drag, startPoint x: 1340, startPoint y: 106, endPoint x: 1331, endPoint y: 100, distance: 10.8
click at [1334, 102] on div "View Live Page" at bounding box center [1320, 118] width 297 height 57
click at [1286, 114] on link "View Live Page" at bounding box center [1320, 118] width 273 height 31
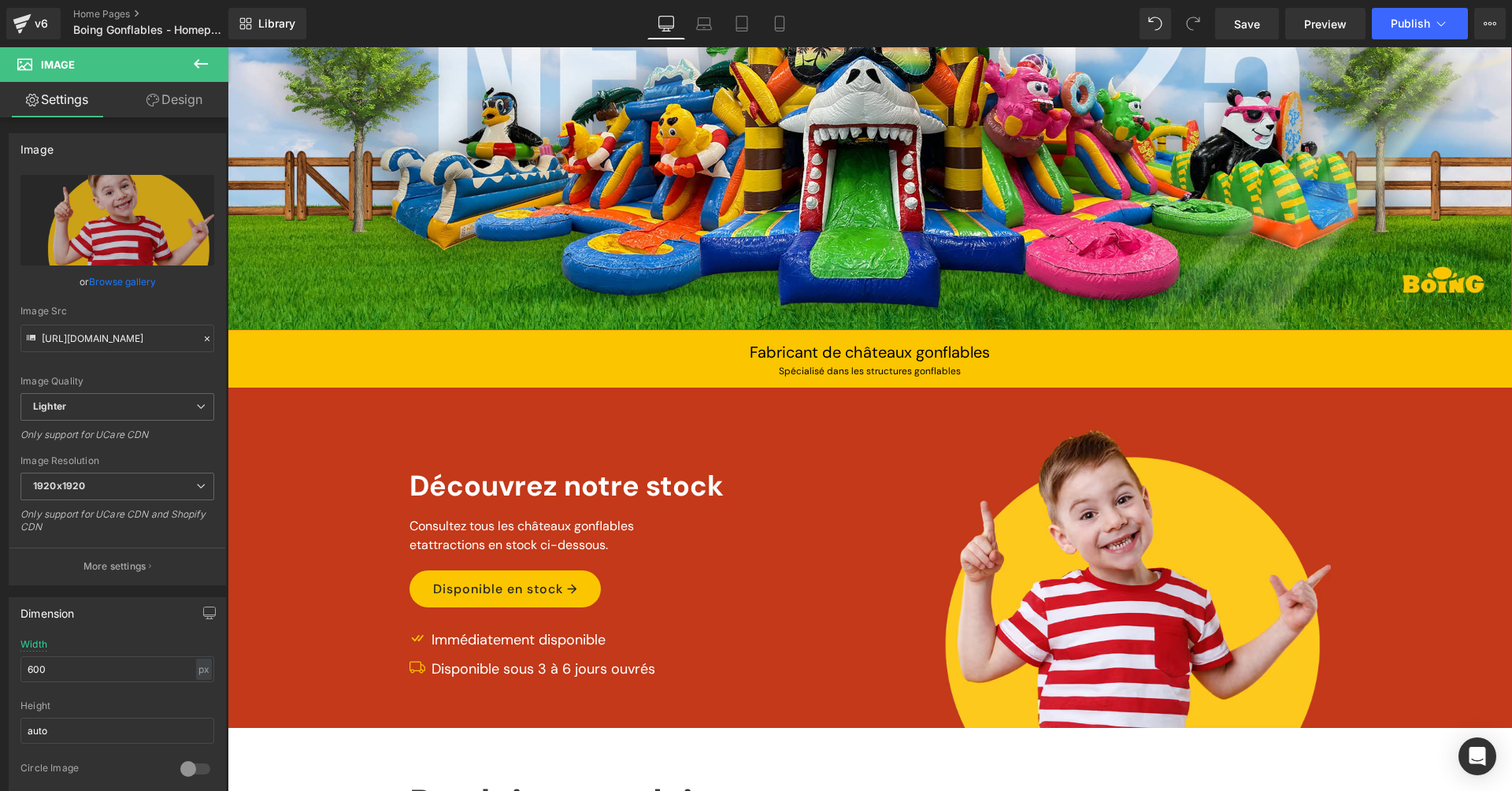
click at [199, 59] on icon at bounding box center [201, 64] width 19 height 19
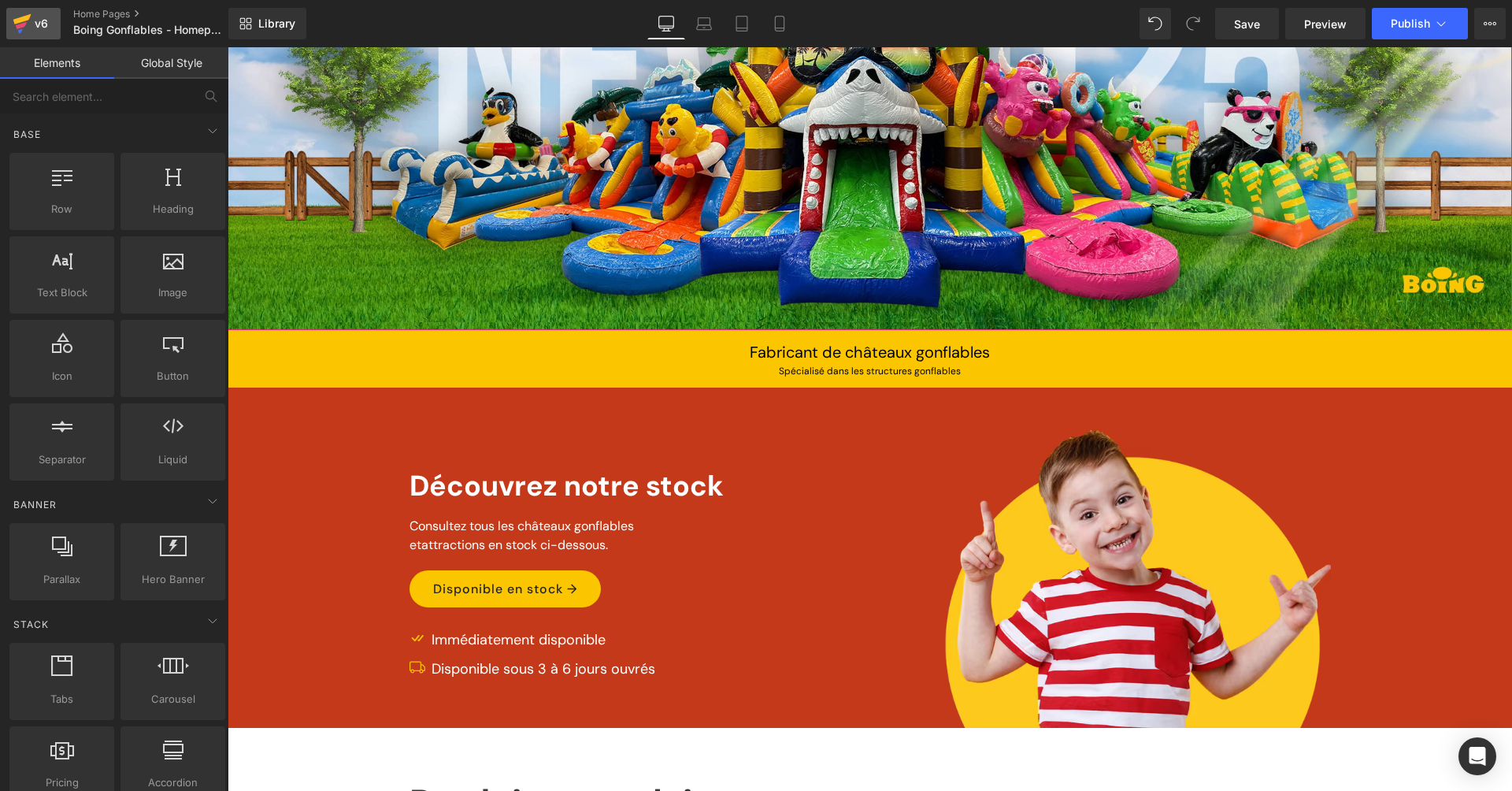
click at [29, 21] on icon at bounding box center [21, 24] width 19 height 40
